Goal: Transaction & Acquisition: Purchase product/service

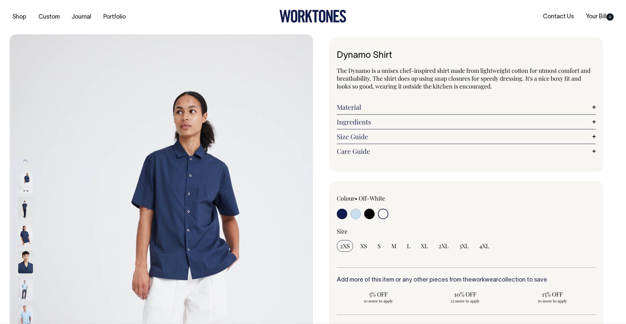
click at [383, 214] on input "radio" at bounding box center [383, 213] width 10 height 10
click at [383, 213] on input "radio" at bounding box center [383, 213] width 10 height 10
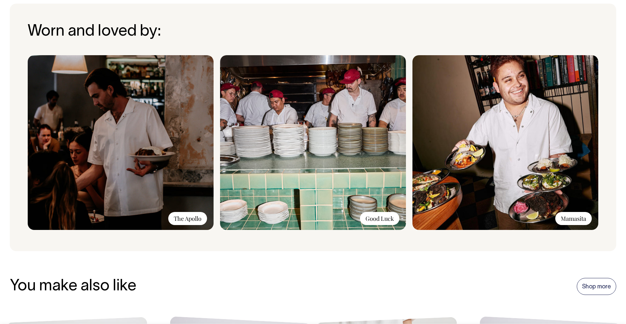
scroll to position [508, 0]
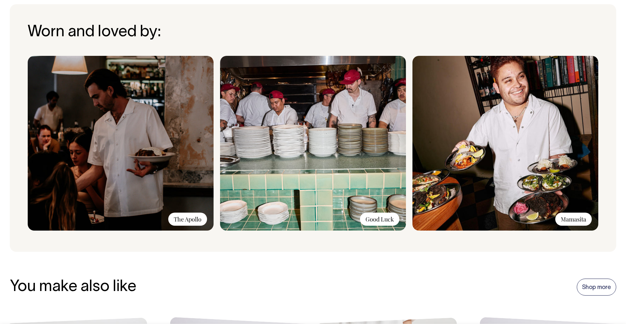
click at [496, 139] on img at bounding box center [506, 143] width 186 height 175
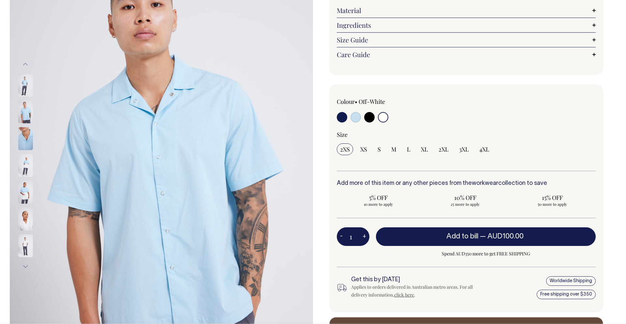
scroll to position [96, 0]
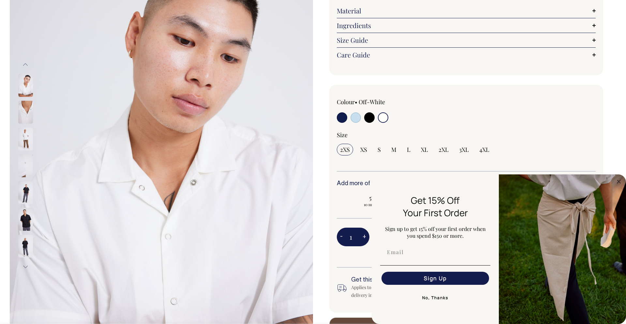
click at [365, 236] on button "+" at bounding box center [364, 236] width 10 height 13
type input "2"
click at [365, 236] on button "+" at bounding box center [364, 236] width 10 height 13
type input "3"
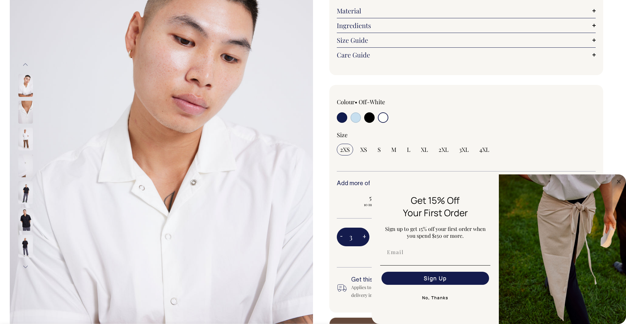
type input "3"
click at [365, 236] on button "+" at bounding box center [364, 236] width 10 height 13
type input "4"
click at [365, 236] on button "+" at bounding box center [364, 236] width 10 height 13
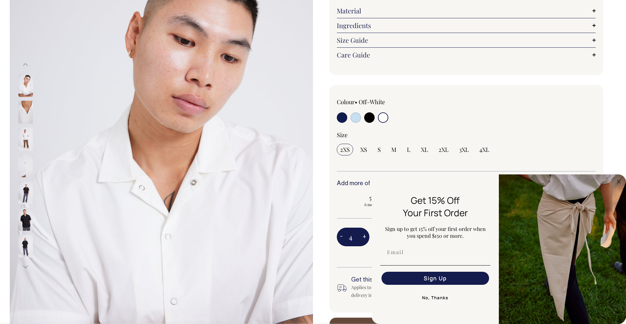
type input "5"
click at [365, 236] on button "+" at bounding box center [364, 236] width 10 height 13
type input "6"
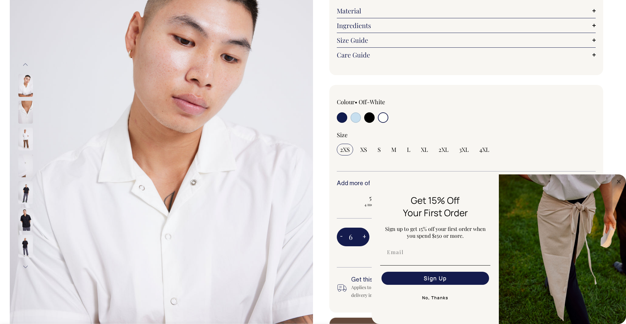
click at [365, 236] on button "+" at bounding box center [364, 236] width 10 height 13
type input "7"
click at [365, 236] on button "+" at bounding box center [364, 236] width 10 height 13
type input "8"
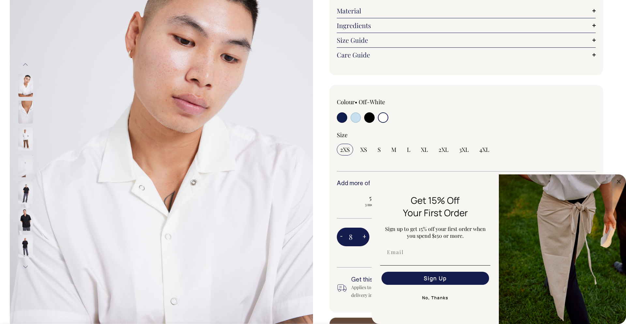
type input "8"
click at [365, 236] on button "+" at bounding box center [364, 236] width 10 height 13
type input "9"
click at [365, 236] on button "+" at bounding box center [364, 236] width 10 height 13
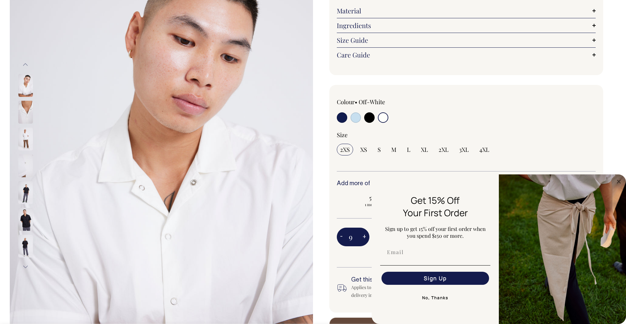
type input "10"
radio input "true"
type input "10"
click at [365, 236] on button "+" at bounding box center [364, 236] width 10 height 13
type input "11"
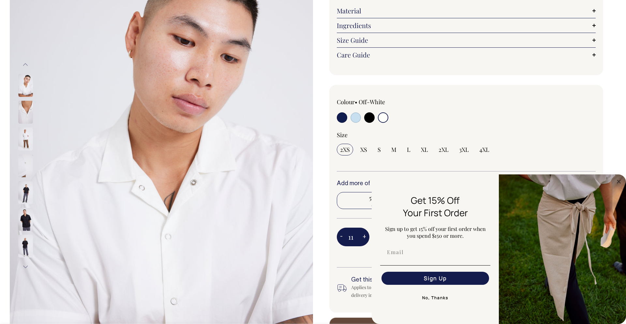
radio input "true"
type input "11"
click at [365, 236] on button "+" at bounding box center [364, 236] width 10 height 13
type input "12"
radio input "true"
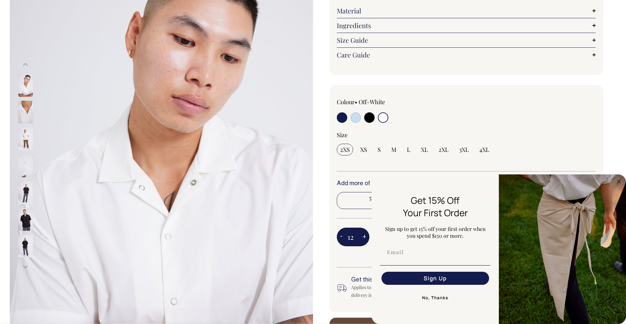
type input "12"
click at [365, 236] on button "+" at bounding box center [364, 236] width 10 height 13
type input "13"
radio input "true"
type input "13"
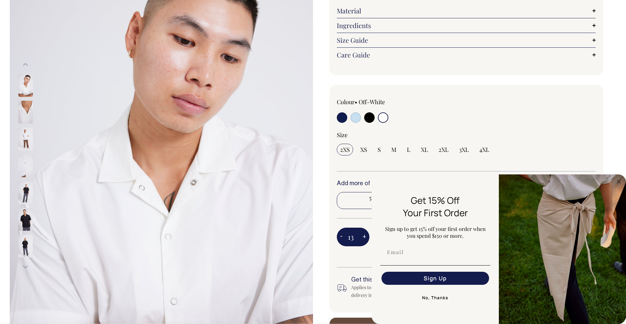
click at [365, 236] on button "+" at bounding box center [364, 236] width 10 height 13
type input "14"
radio input "true"
type input "14"
click at [365, 236] on button "+" at bounding box center [364, 236] width 10 height 13
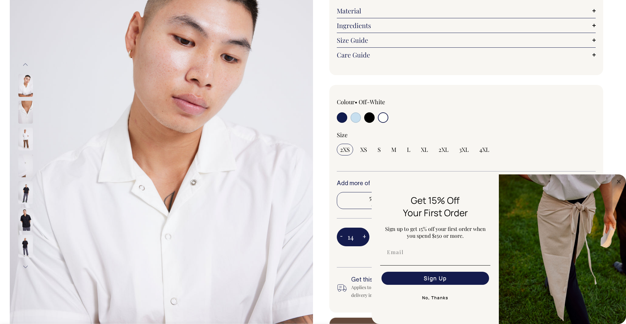
type input "15"
radio input "true"
type input "15"
click at [365, 236] on button "+" at bounding box center [364, 236] width 10 height 13
type input "16"
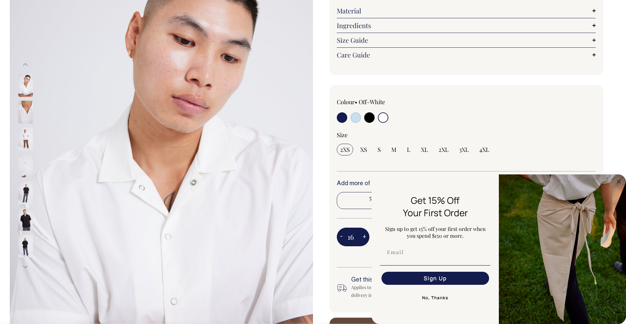
radio input "true"
type input "16"
click at [365, 236] on button "+" at bounding box center [364, 236] width 10 height 13
type input "17"
radio input "true"
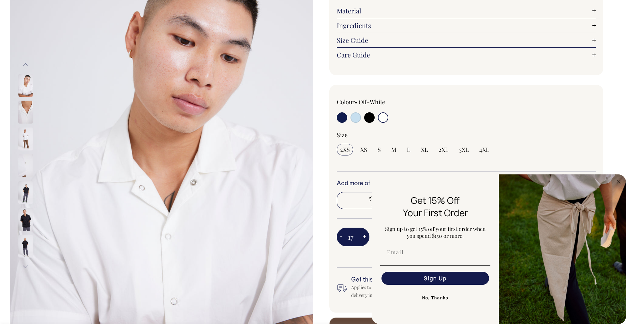
type input "17"
click at [365, 236] on button "+" at bounding box center [364, 236] width 10 height 13
type input "18"
radio input "true"
type input "18"
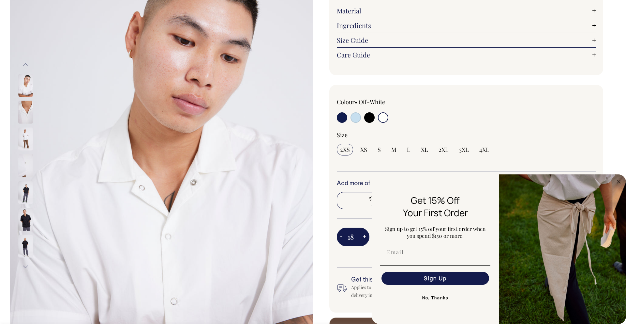
click at [365, 236] on button "+" at bounding box center [364, 236] width 10 height 13
type input "19"
radio input "true"
type input "19"
click at [365, 236] on button "+" at bounding box center [364, 236] width 10 height 13
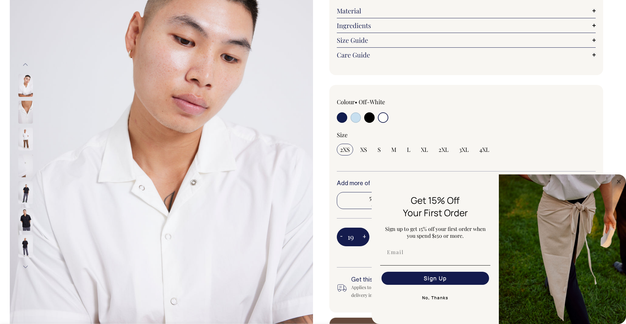
type input "20"
radio input "true"
type input "20"
click at [365, 236] on button "+" at bounding box center [364, 236] width 10 height 13
type input "21"
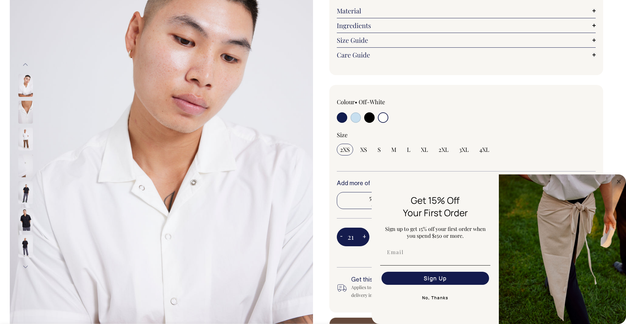
radio input "true"
type input "21"
click at [440, 294] on button "No, Thanks" at bounding box center [435, 297] width 110 height 13
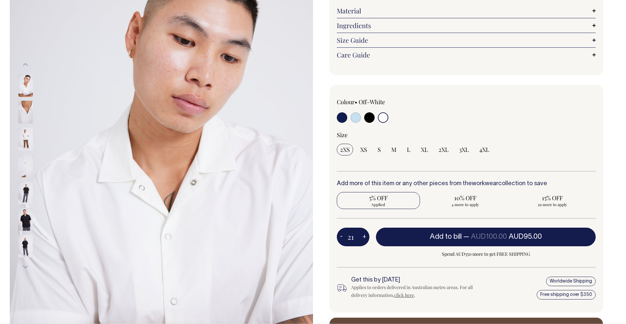
click at [365, 235] on button "+" at bounding box center [364, 236] width 10 height 13
type input "22"
radio input "true"
type input "22"
click at [365, 235] on button "+" at bounding box center [364, 236] width 10 height 13
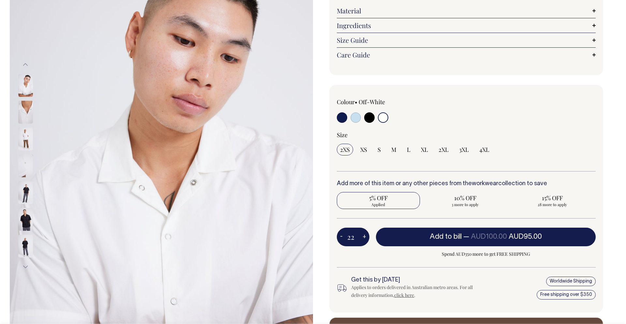
type input "23"
radio input "true"
type input "23"
click at [365, 235] on button "+" at bounding box center [364, 236] width 10 height 13
type input "24"
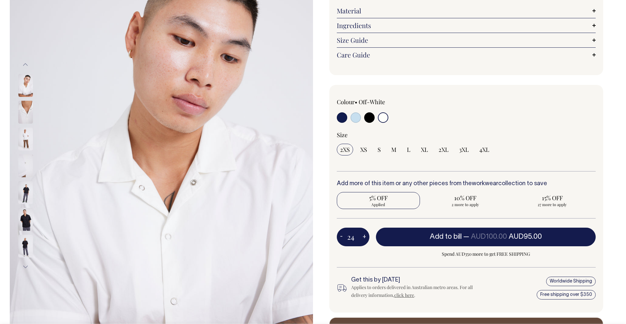
radio input "true"
type input "24"
click at [365, 235] on button "+" at bounding box center [364, 236] width 10 height 13
type input "25"
radio input "false"
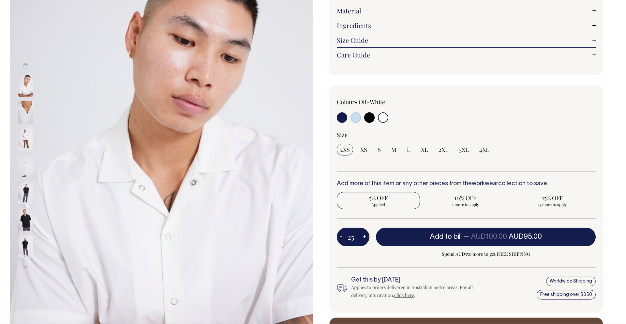
radio input "true"
type input "25"
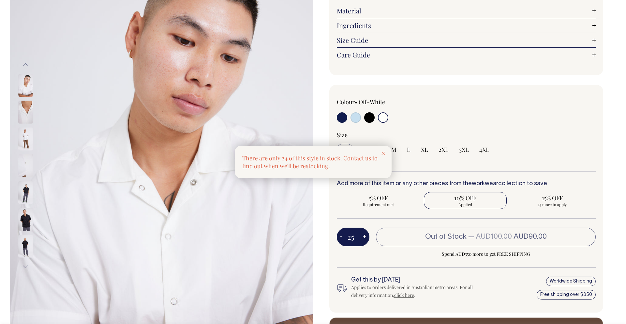
click at [365, 235] on div at bounding box center [313, 162] width 626 height 324
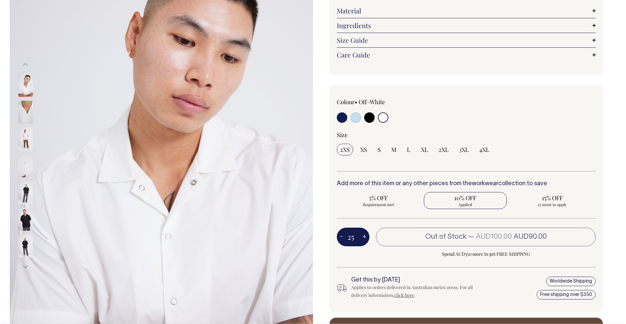
click at [363, 236] on button "+" at bounding box center [364, 236] width 10 height 13
type input "26"
radio input "true"
type input "26"
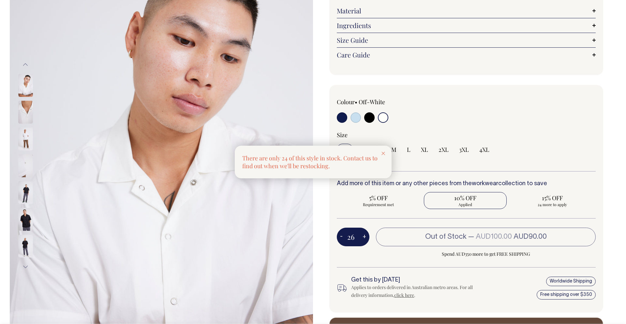
click at [363, 236] on div at bounding box center [313, 162] width 626 height 324
click at [363, 236] on button "+" at bounding box center [364, 236] width 10 height 13
type input "27"
radio input "true"
type input "27"
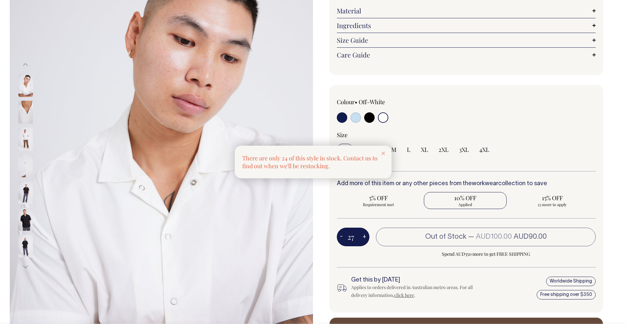
click at [417, 192] on div at bounding box center [313, 162] width 626 height 324
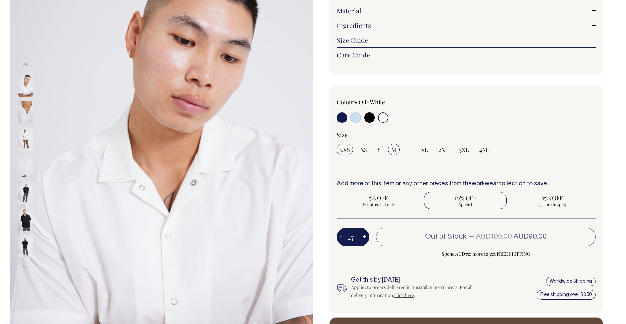
click at [388, 149] on input "M" at bounding box center [394, 150] width 12 height 12
radio input "true"
select select "M"
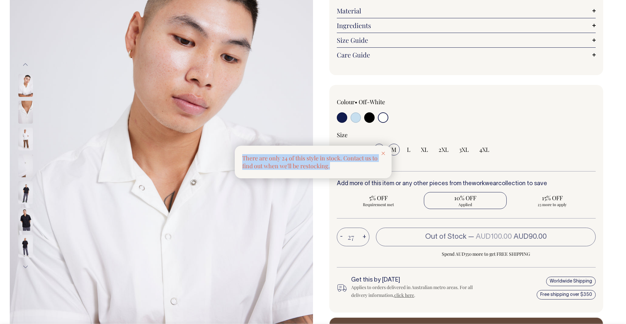
click at [382, 153] on icon at bounding box center [384, 153] width 4 height 3
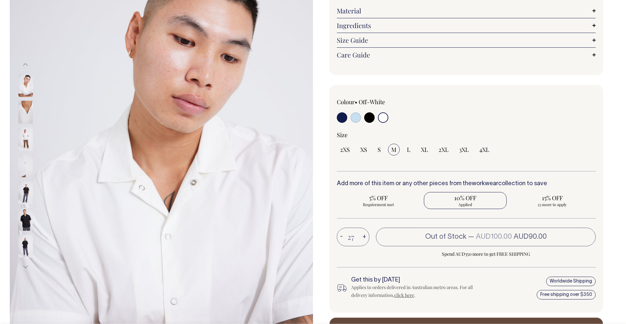
click at [342, 236] on button "-" at bounding box center [341, 236] width 9 height 13
click at [341, 234] on button "-" at bounding box center [341, 236] width 9 height 13
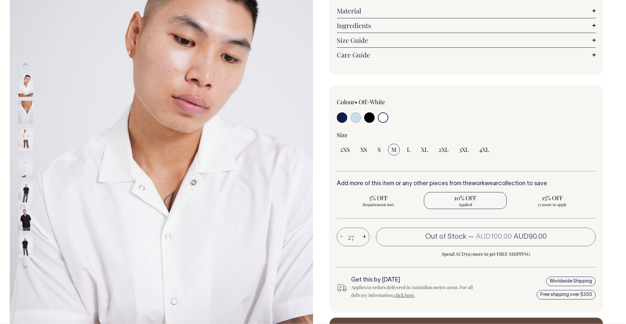
click at [341, 234] on button "-" at bounding box center [341, 236] width 9 height 13
drag, startPoint x: 380, startPoint y: 152, endPoint x: 384, endPoint y: 152, distance: 3.9
click at [380, 152] on span "S" at bounding box center [379, 149] width 3 height 8
click at [380, 152] on input "S" at bounding box center [379, 150] width 10 height 12
radio input "true"
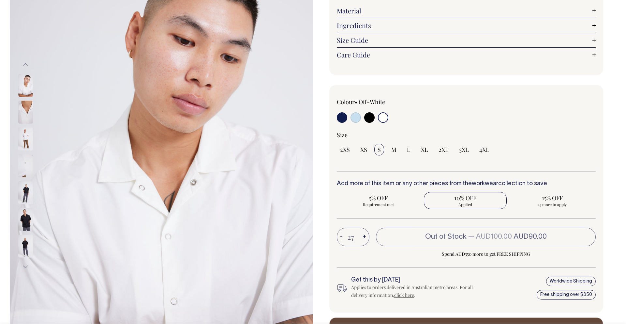
type input "14"
radio input "true"
select select "S"
type input "14"
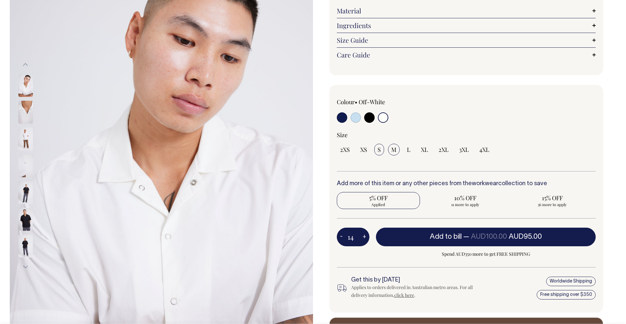
click at [392, 149] on span "M" at bounding box center [393, 149] width 5 height 8
click at [392, 149] on input "M" at bounding box center [394, 150] width 12 height 12
radio input "true"
select select "M"
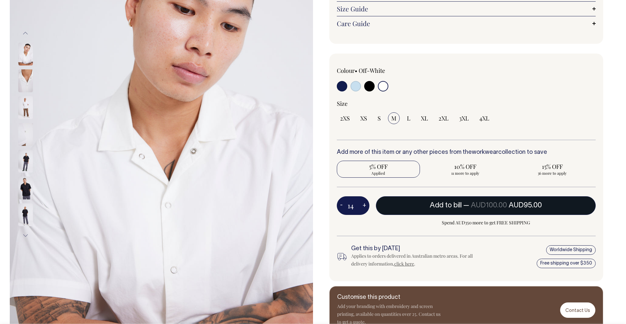
scroll to position [128, 0]
click at [500, 205] on span "AUD100.00" at bounding box center [489, 205] width 36 height 7
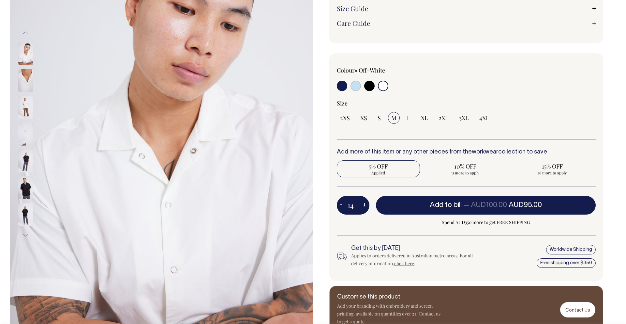
type input "1"
radio input "false"
type input "1"
radio input "true"
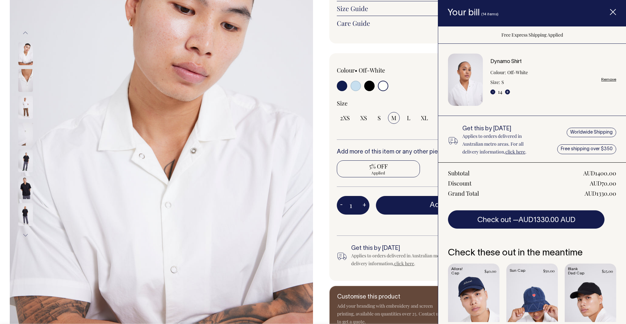
click at [402, 235] on div "1 - + Add to bill — AUD100.00 AUD95.00 Free Express Shipping Applied" at bounding box center [466, 215] width 259 height 39
click at [611, 12] on icon "Item added to your cart" at bounding box center [613, 12] width 7 height 7
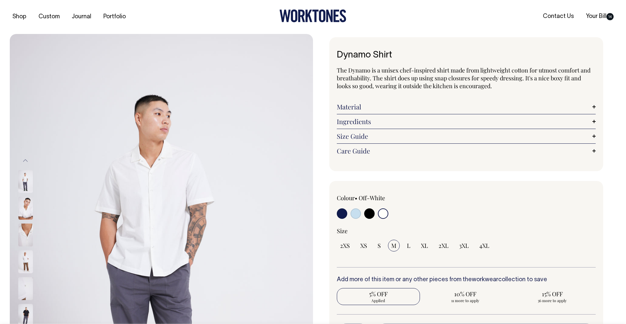
scroll to position [0, 0]
click at [355, 214] on input "radio" at bounding box center [356, 213] width 10 height 10
radio input "true"
select select "True Blue"
